Goal: Browse casually

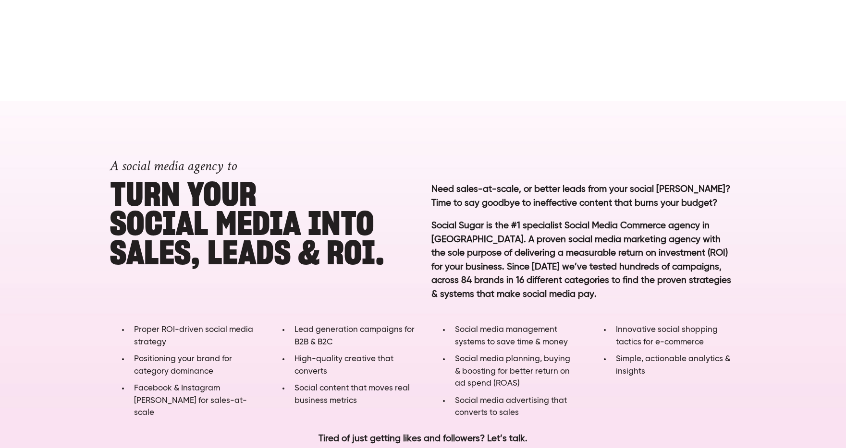
scroll to position [476, 0]
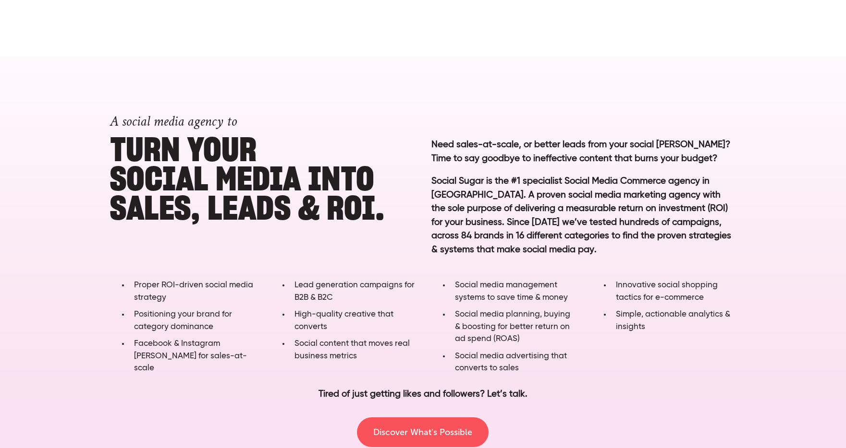
click at [276, 206] on h1 "A social media agency to Turn YOUR SOCIAL MEDIA into SALES, LEADS & ROI." at bounding box center [262, 161] width 305 height 124
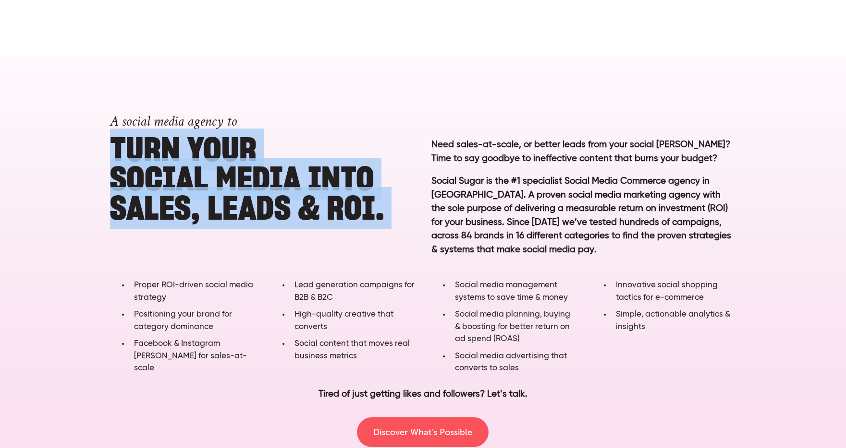
click at [276, 206] on h1 "A social media agency to Turn YOUR SOCIAL MEDIA into SALES, LEADS & ROI." at bounding box center [262, 161] width 305 height 124
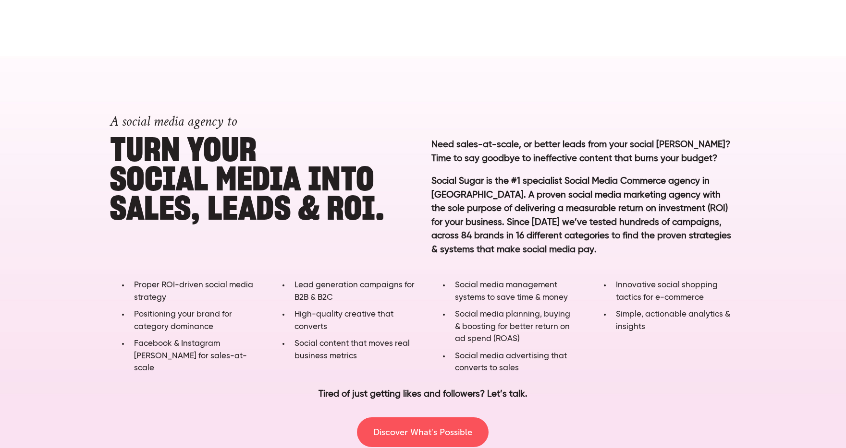
click at [280, 223] on h1 "A social media agency to Turn YOUR SOCIAL MEDIA into SALES, LEADS & ROI." at bounding box center [262, 161] width 305 height 124
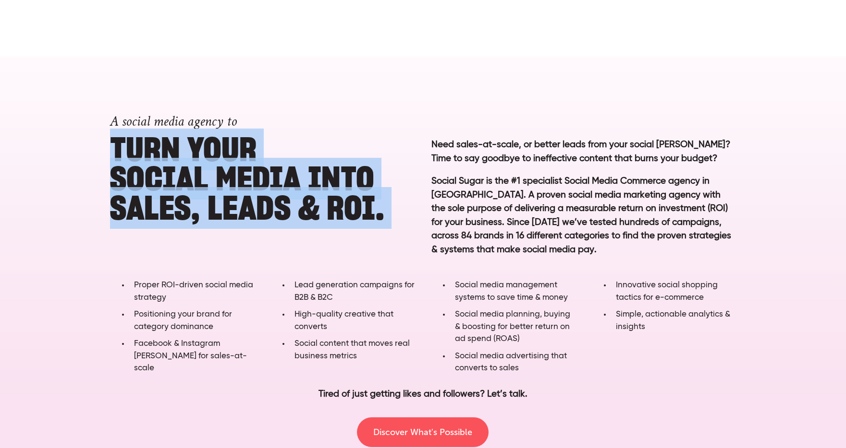
click at [280, 223] on h1 "A social media agency to Turn YOUR SOCIAL MEDIA into SALES, LEADS & ROI." at bounding box center [262, 161] width 305 height 124
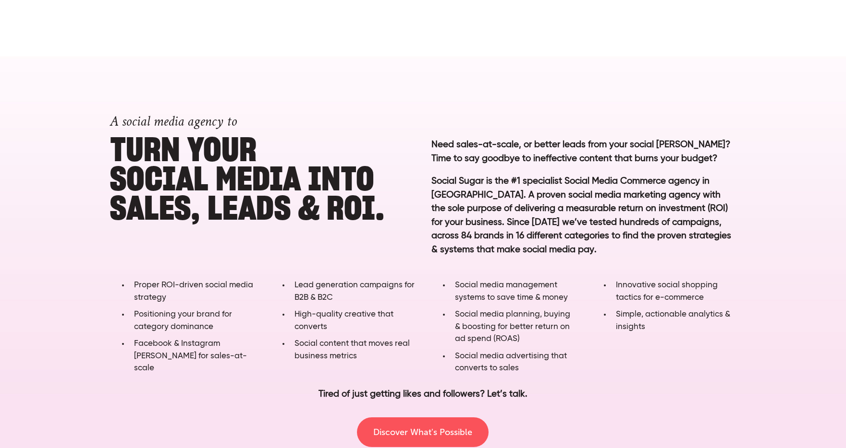
click at [324, 223] on h1 "A social media agency to Turn YOUR SOCIAL MEDIA into SALES, LEADS & ROI." at bounding box center [262, 161] width 305 height 124
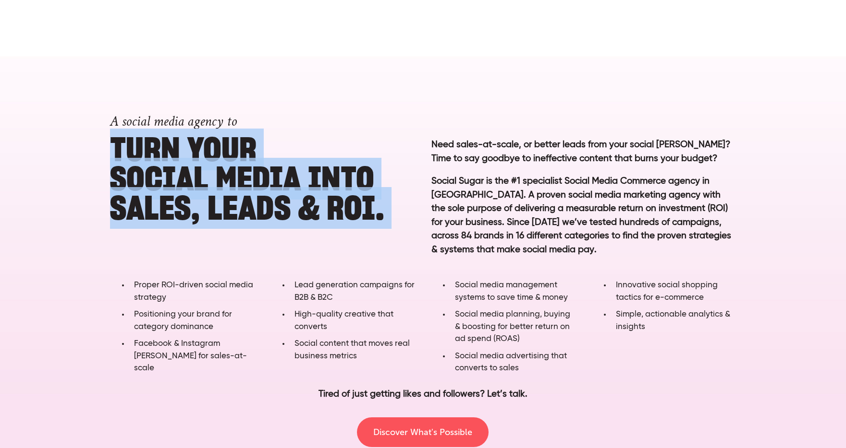
click at [324, 223] on h1 "A social media agency to Turn YOUR SOCIAL MEDIA into SALES, LEADS & ROI." at bounding box center [262, 161] width 305 height 124
